Goal: Check status

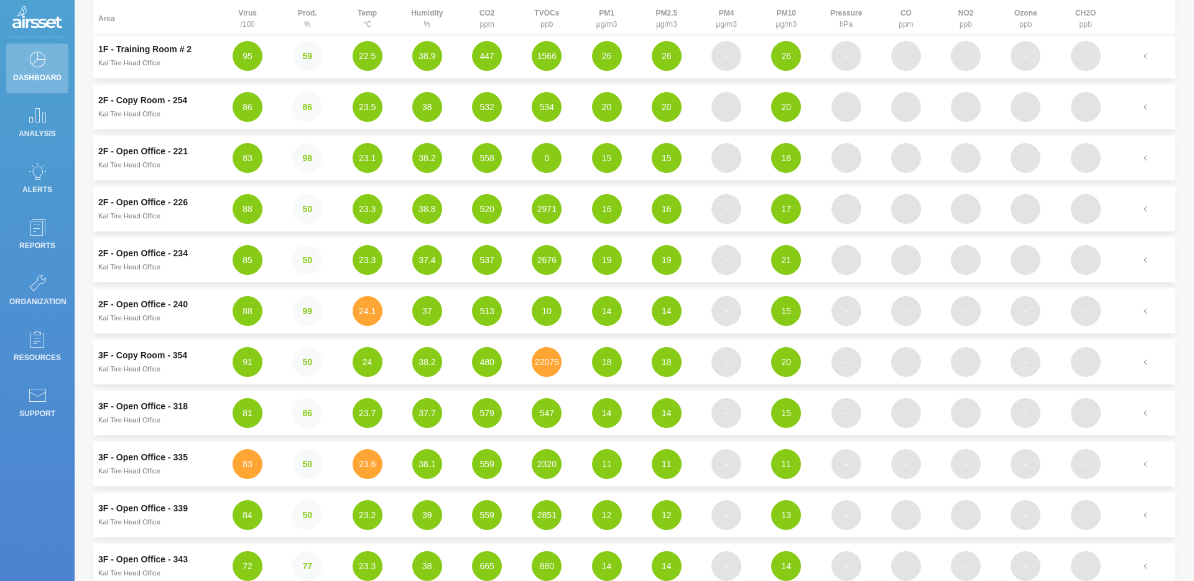
scroll to position [228, 0]
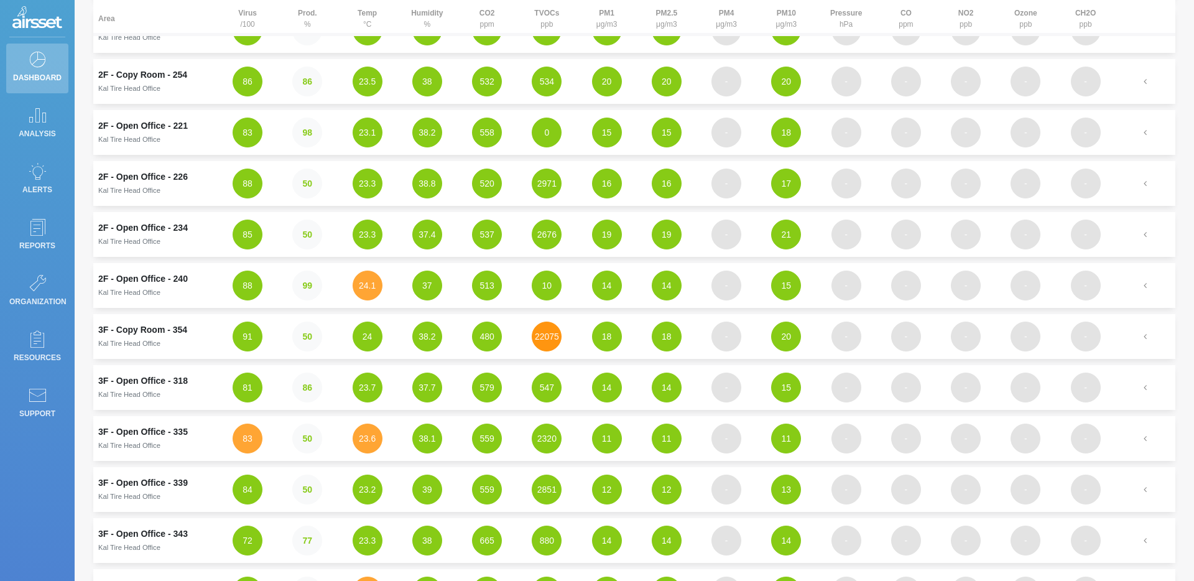
click at [552, 342] on button "22075" at bounding box center [547, 337] width 30 height 30
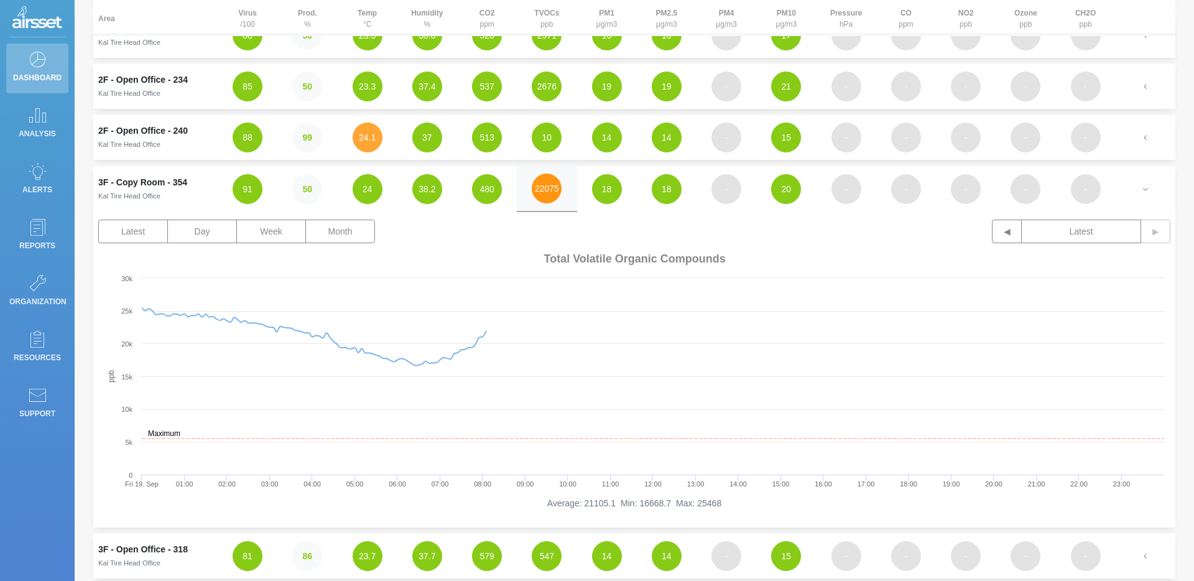
scroll to position [378, 0]
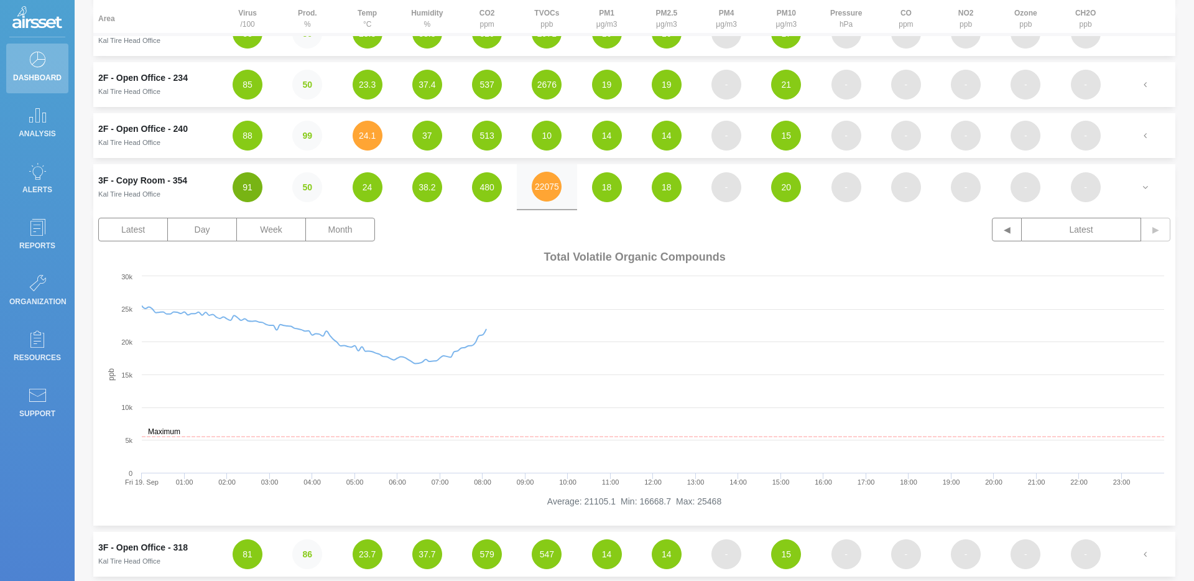
click at [252, 195] on button "91" at bounding box center [248, 187] width 30 height 30
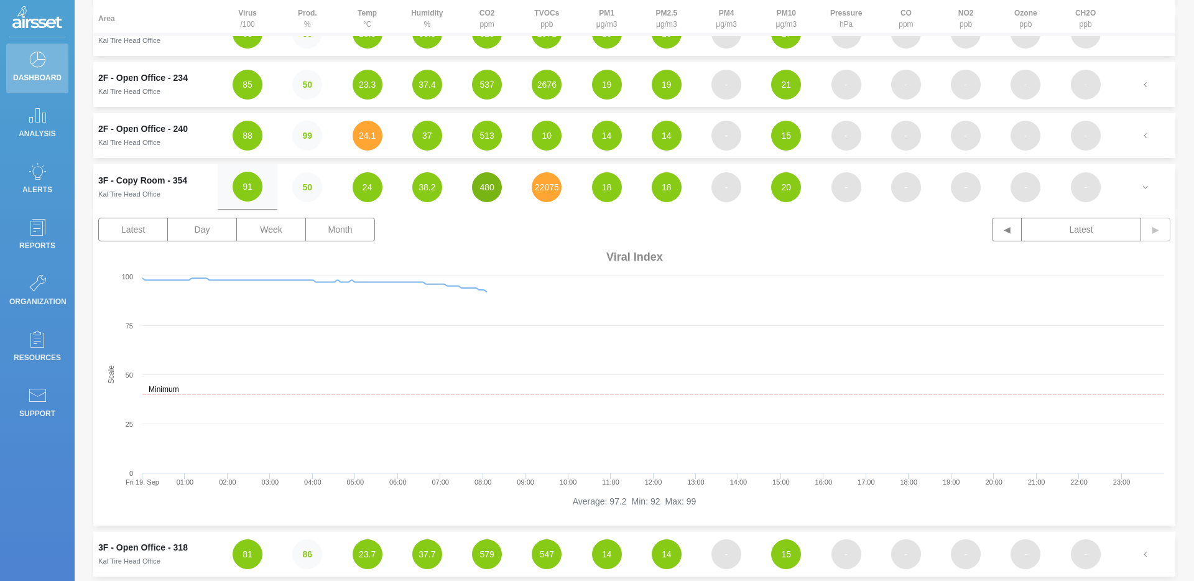
click at [496, 188] on button "480" at bounding box center [487, 187] width 30 height 30
click at [555, 188] on button "22075" at bounding box center [547, 187] width 30 height 30
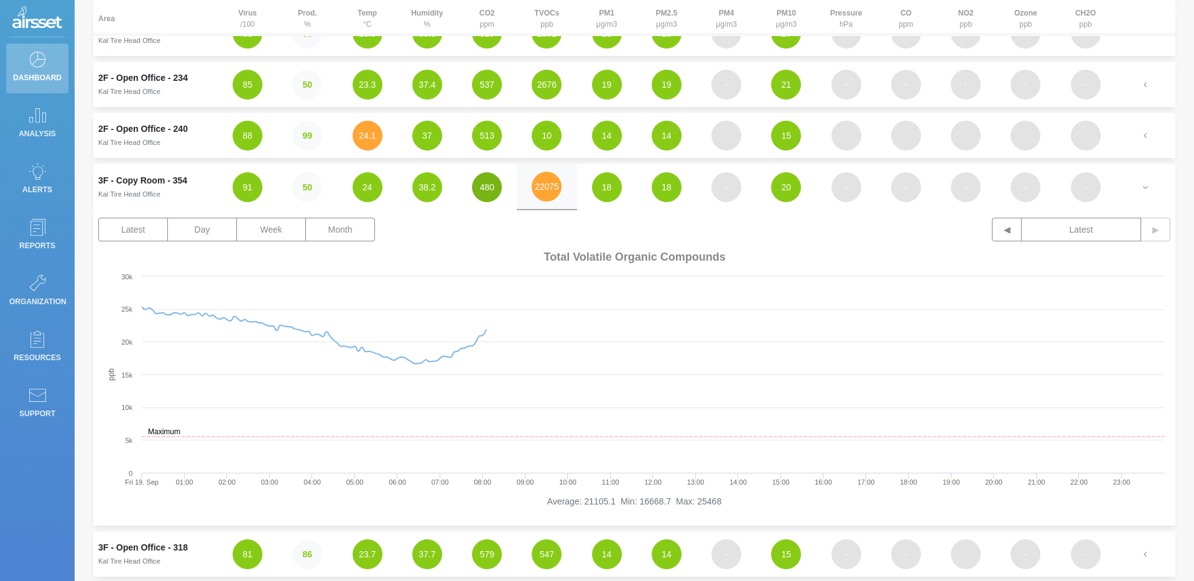
click at [488, 182] on button "480" at bounding box center [487, 187] width 30 height 30
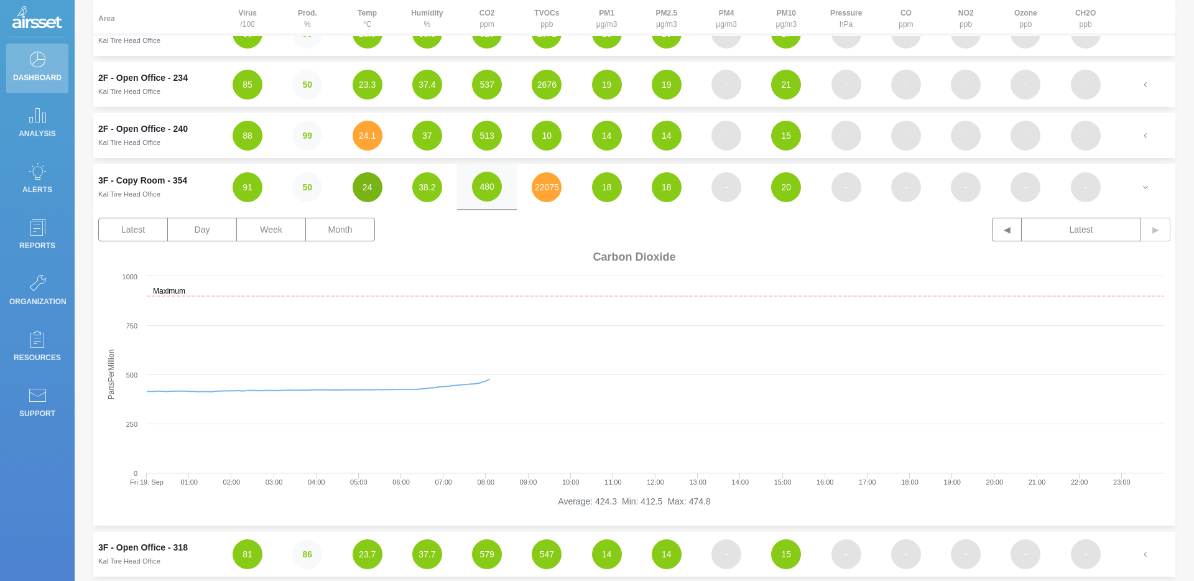
click at [364, 187] on button "24" at bounding box center [368, 187] width 30 height 30
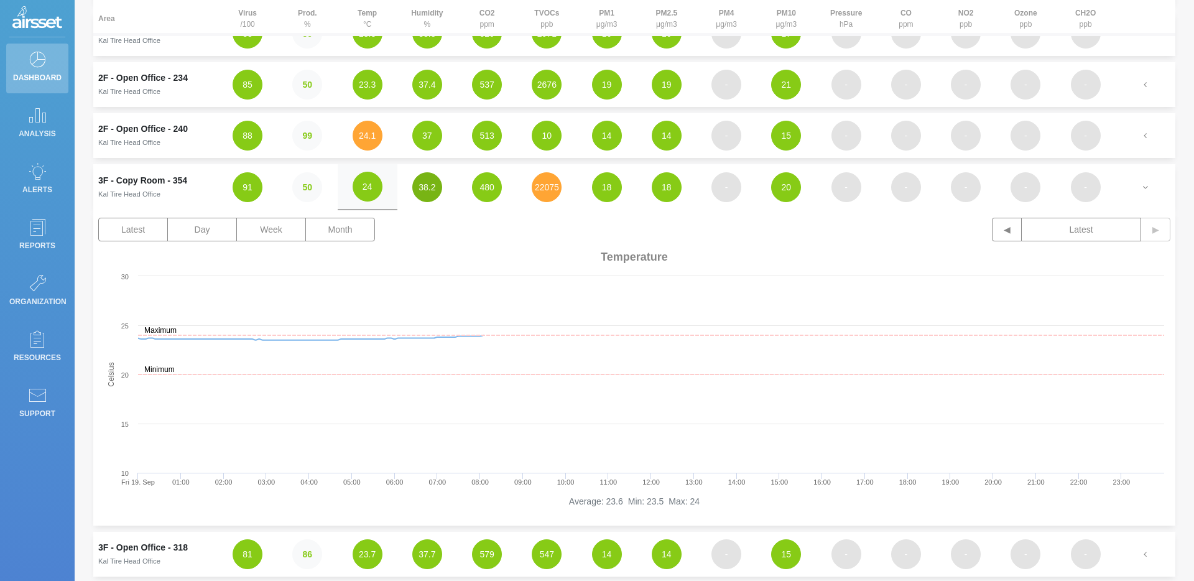
click at [435, 193] on button "38.2" at bounding box center [427, 187] width 30 height 30
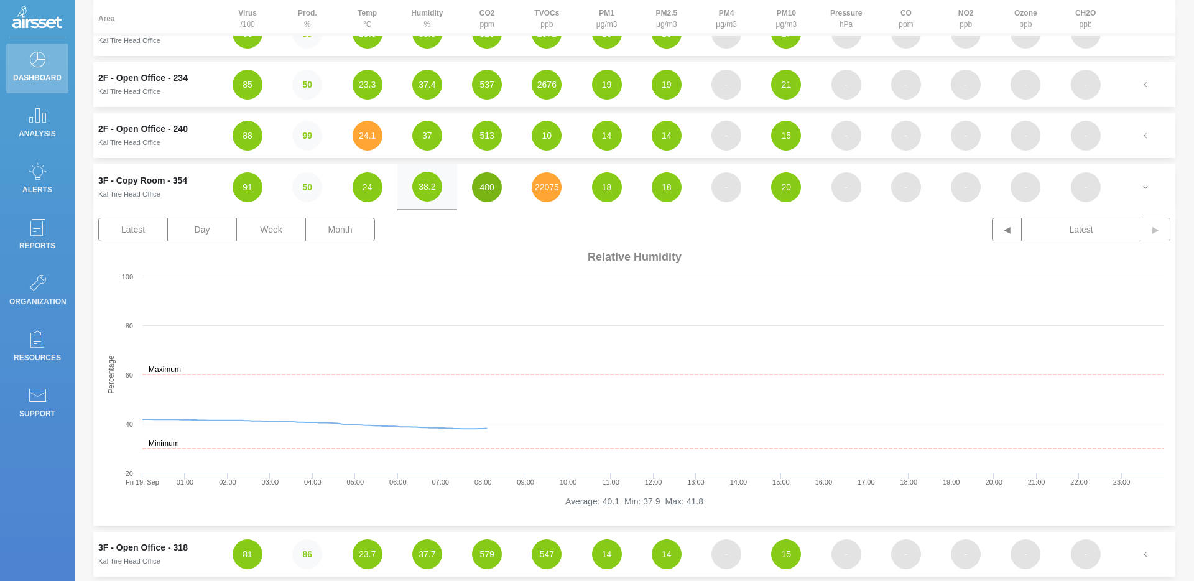
click at [491, 193] on button "480" at bounding box center [487, 187] width 30 height 30
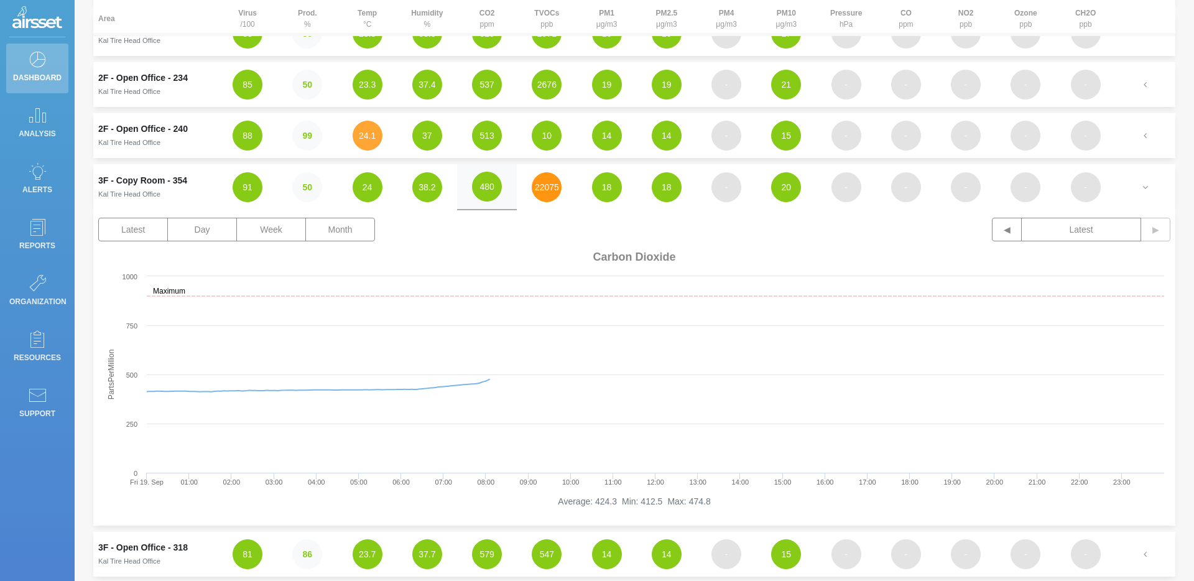
click at [545, 201] on button "22075" at bounding box center [547, 187] width 30 height 30
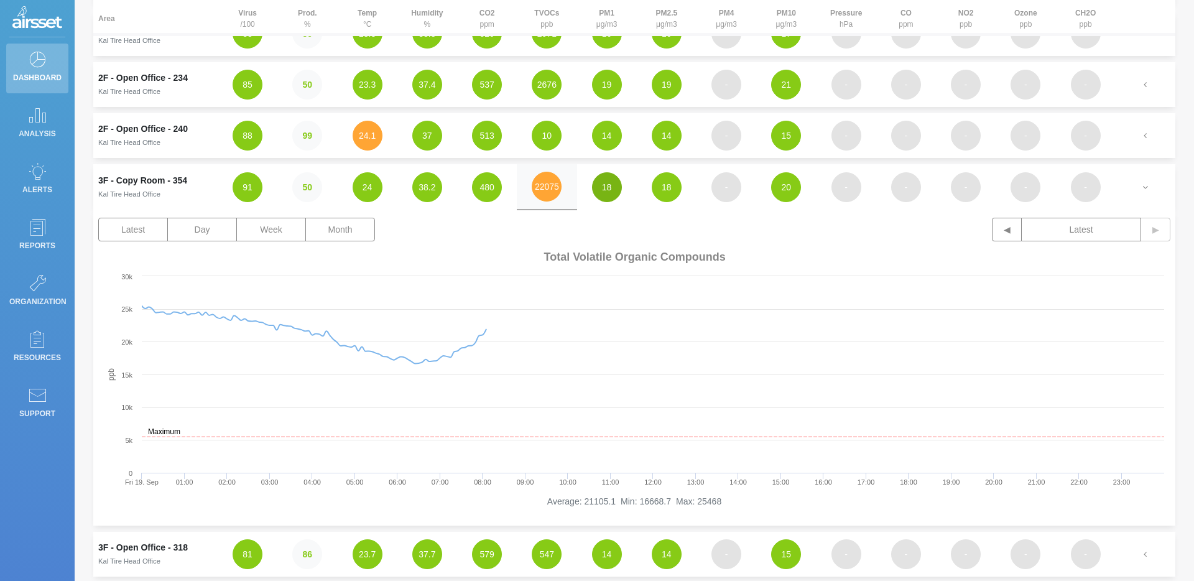
click at [613, 198] on button "18" at bounding box center [607, 187] width 30 height 30
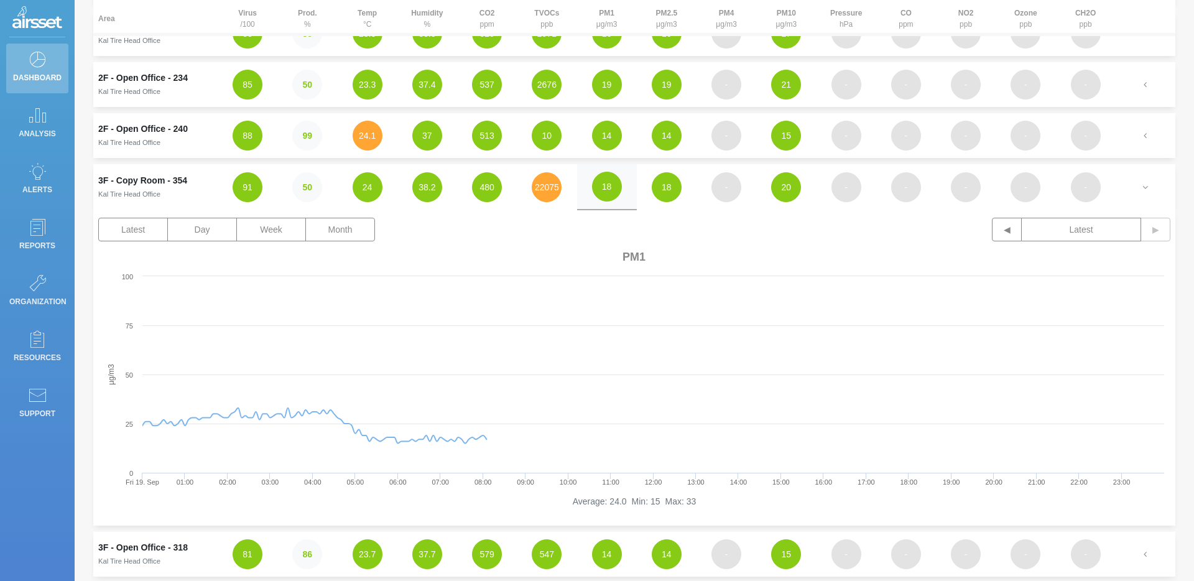
click at [675, 203] on td "18" at bounding box center [667, 187] width 60 height 46
click at [667, 191] on button "18" at bounding box center [667, 187] width 30 height 30
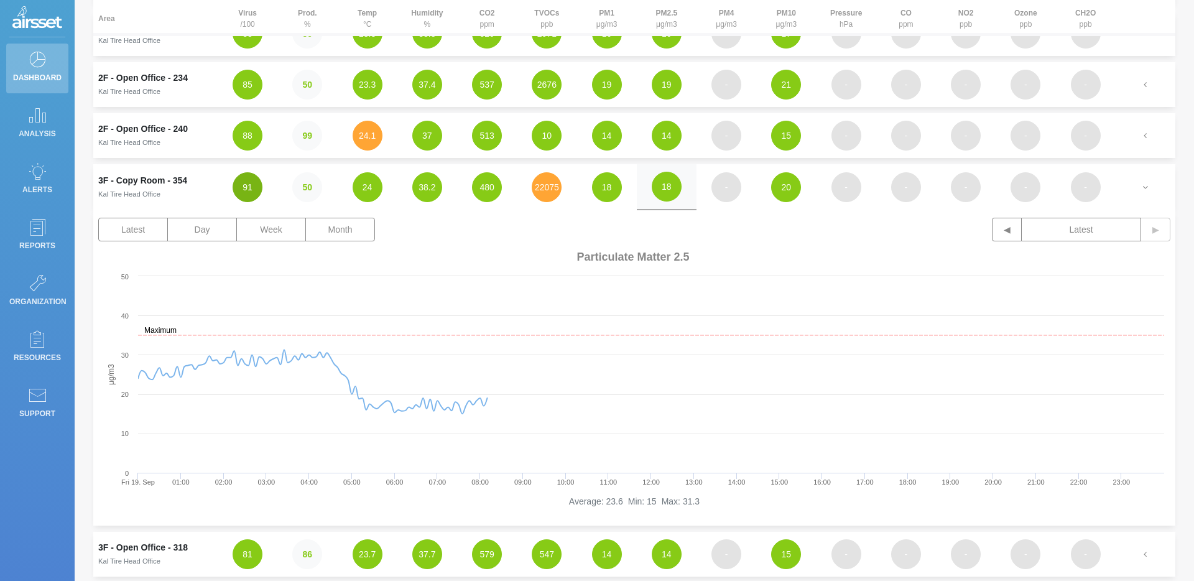
click at [247, 190] on button "91" at bounding box center [248, 187] width 30 height 30
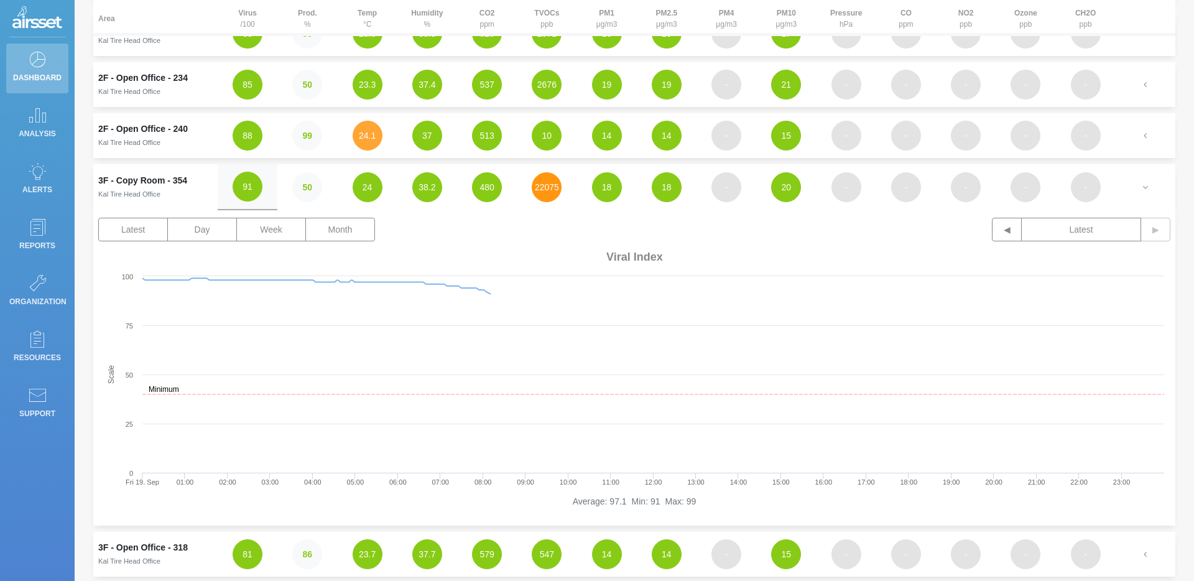
click at [549, 191] on button "22075" at bounding box center [547, 187] width 30 height 30
